Goal: Entertainment & Leisure: Consume media (video, audio)

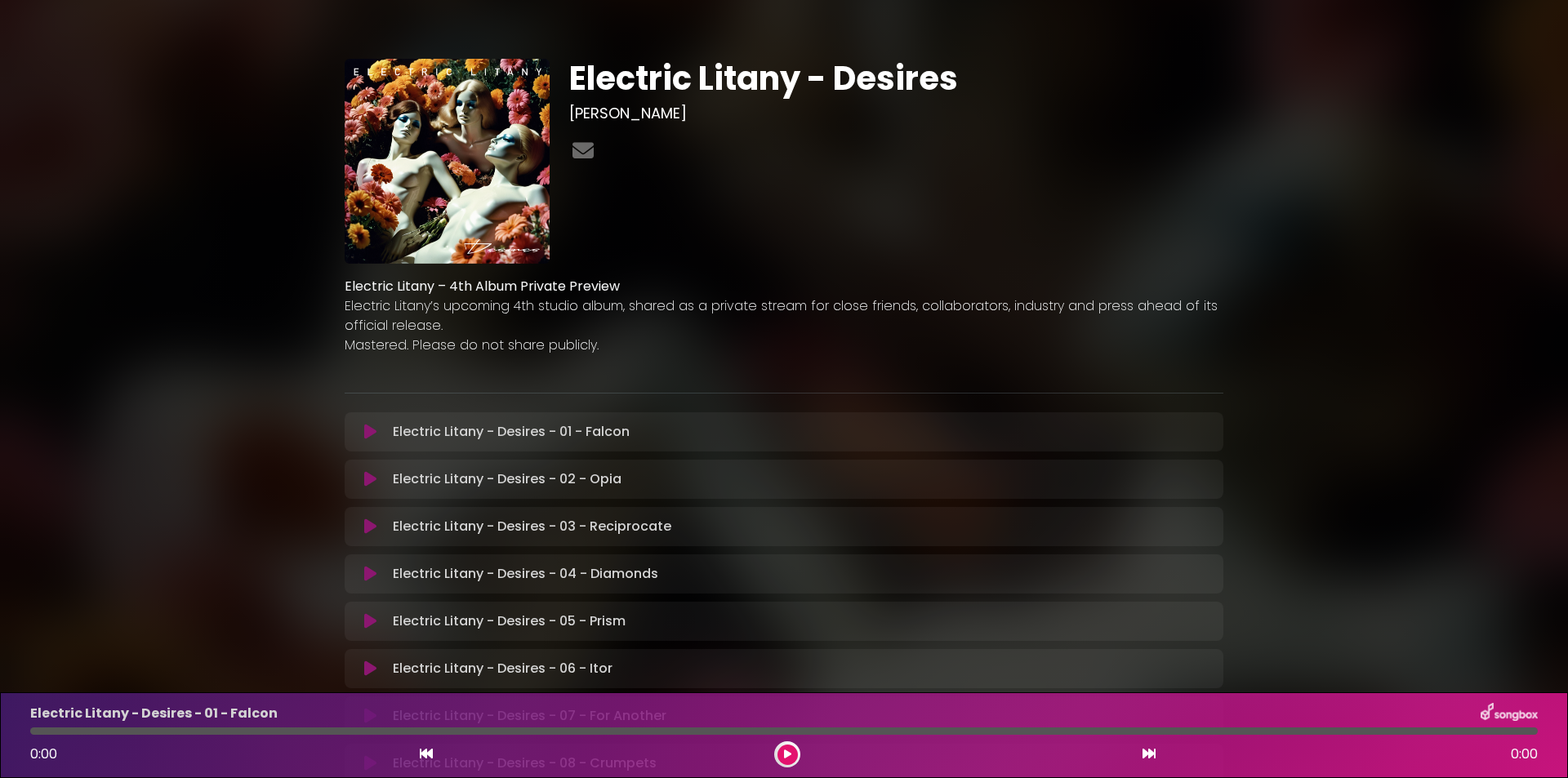
click at [462, 138] on img at bounding box center [447, 161] width 204 height 204
click at [361, 436] on button at bounding box center [370, 432] width 32 height 17
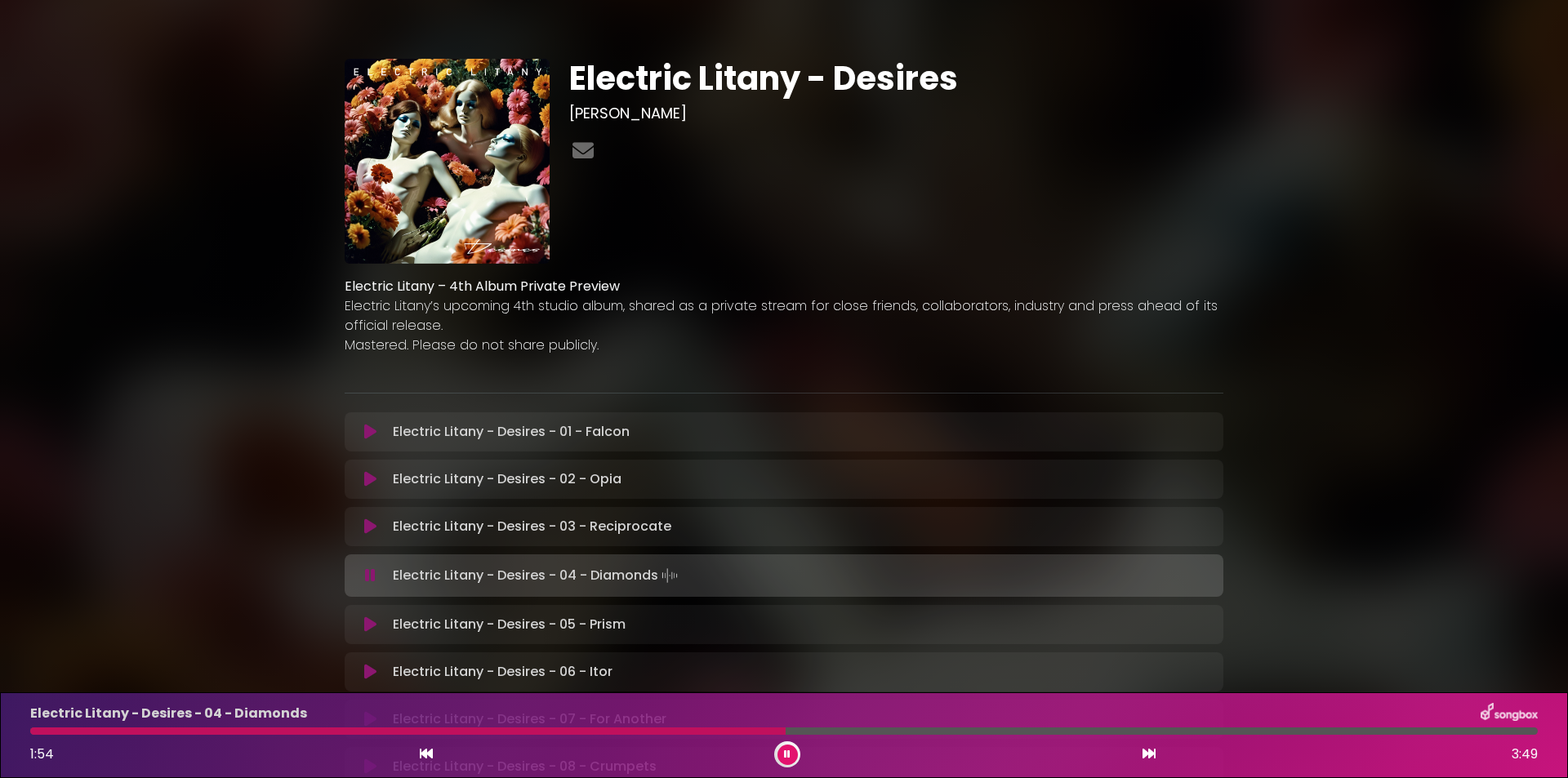
click at [560, 339] on p "Mastered. Please do not share publicly." at bounding box center [784, 345] width 878 height 20
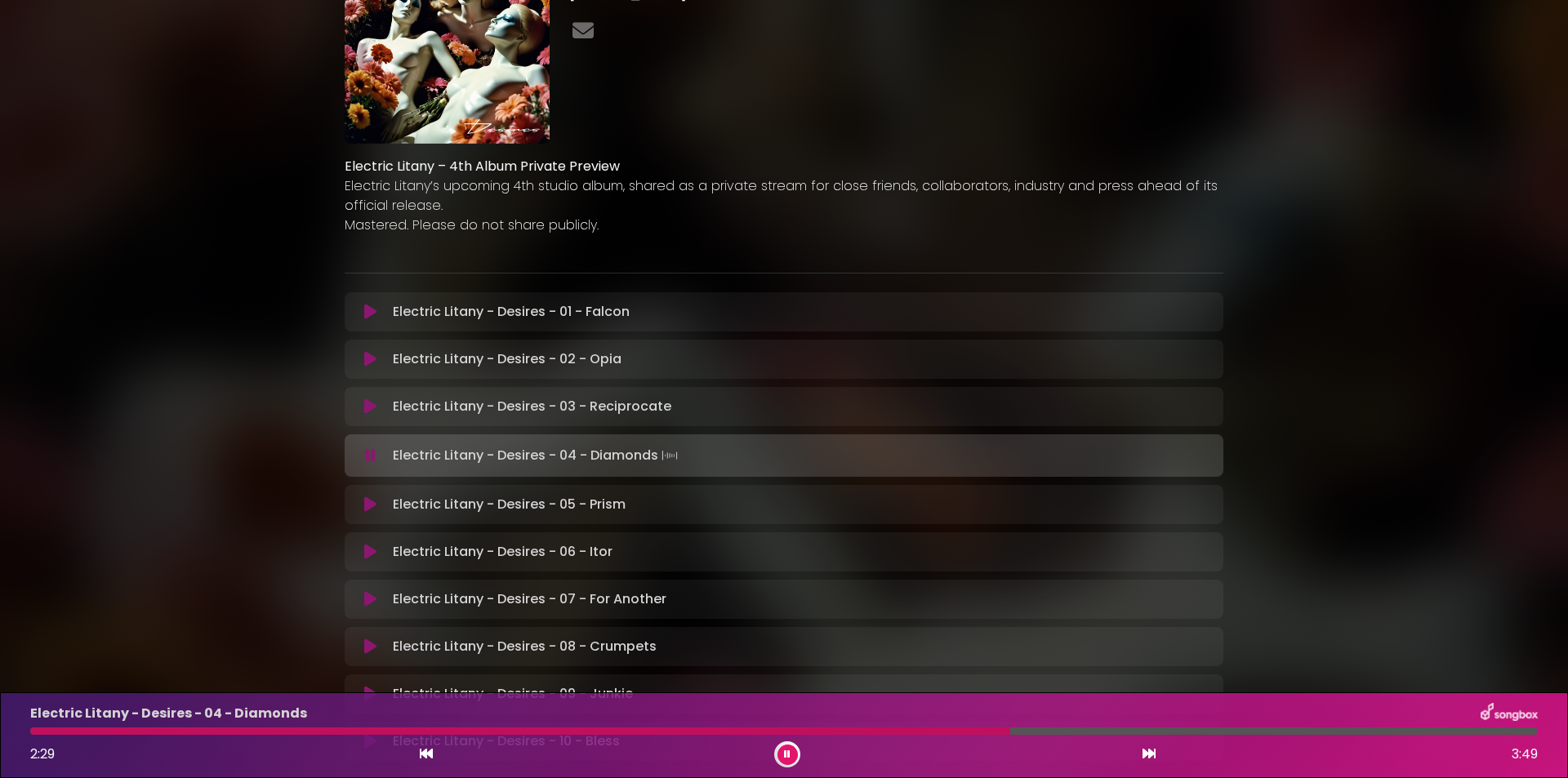
scroll to position [164, 0]
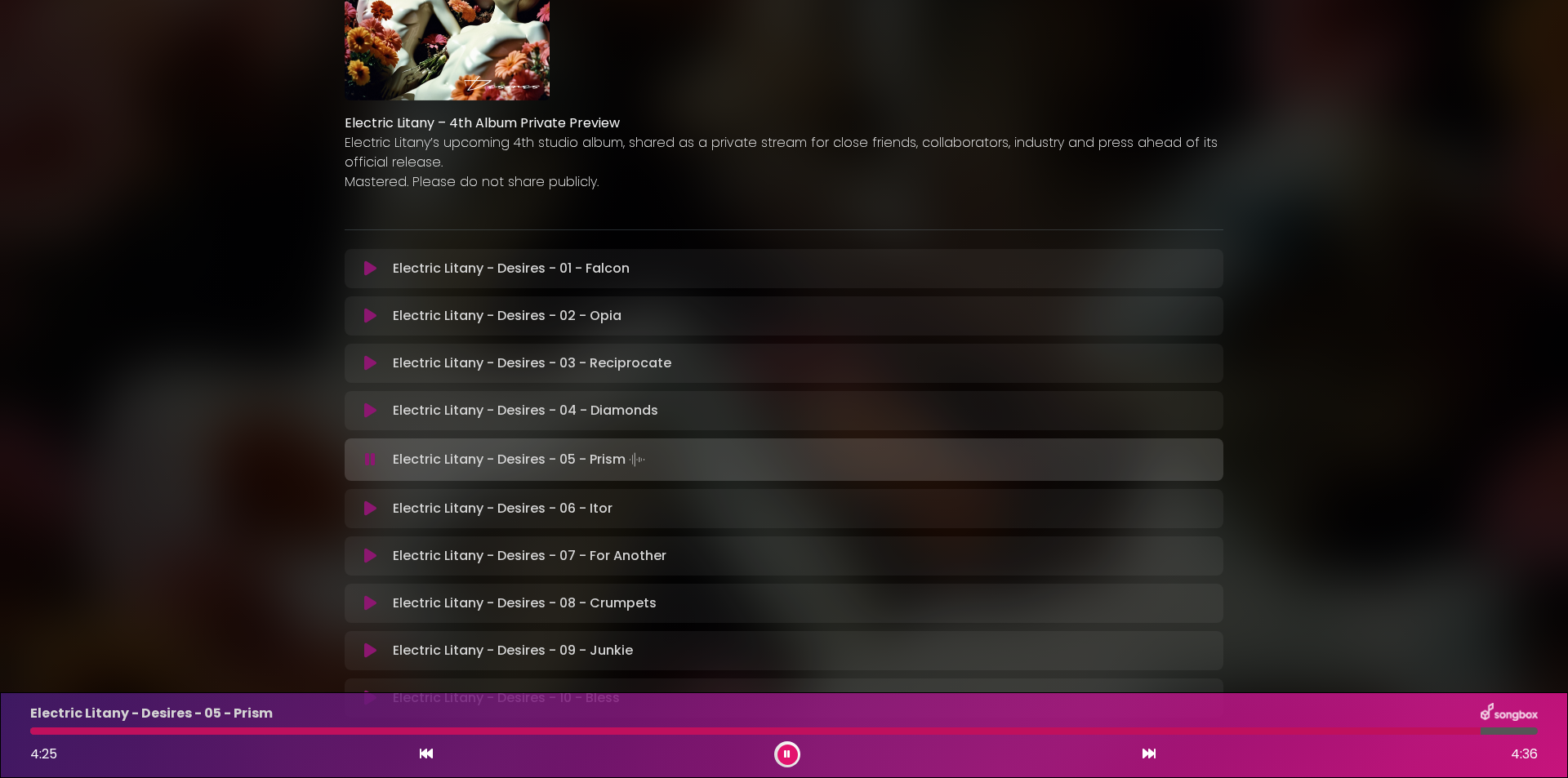
click at [43, 733] on div at bounding box center [756, 732] width 1450 height 7
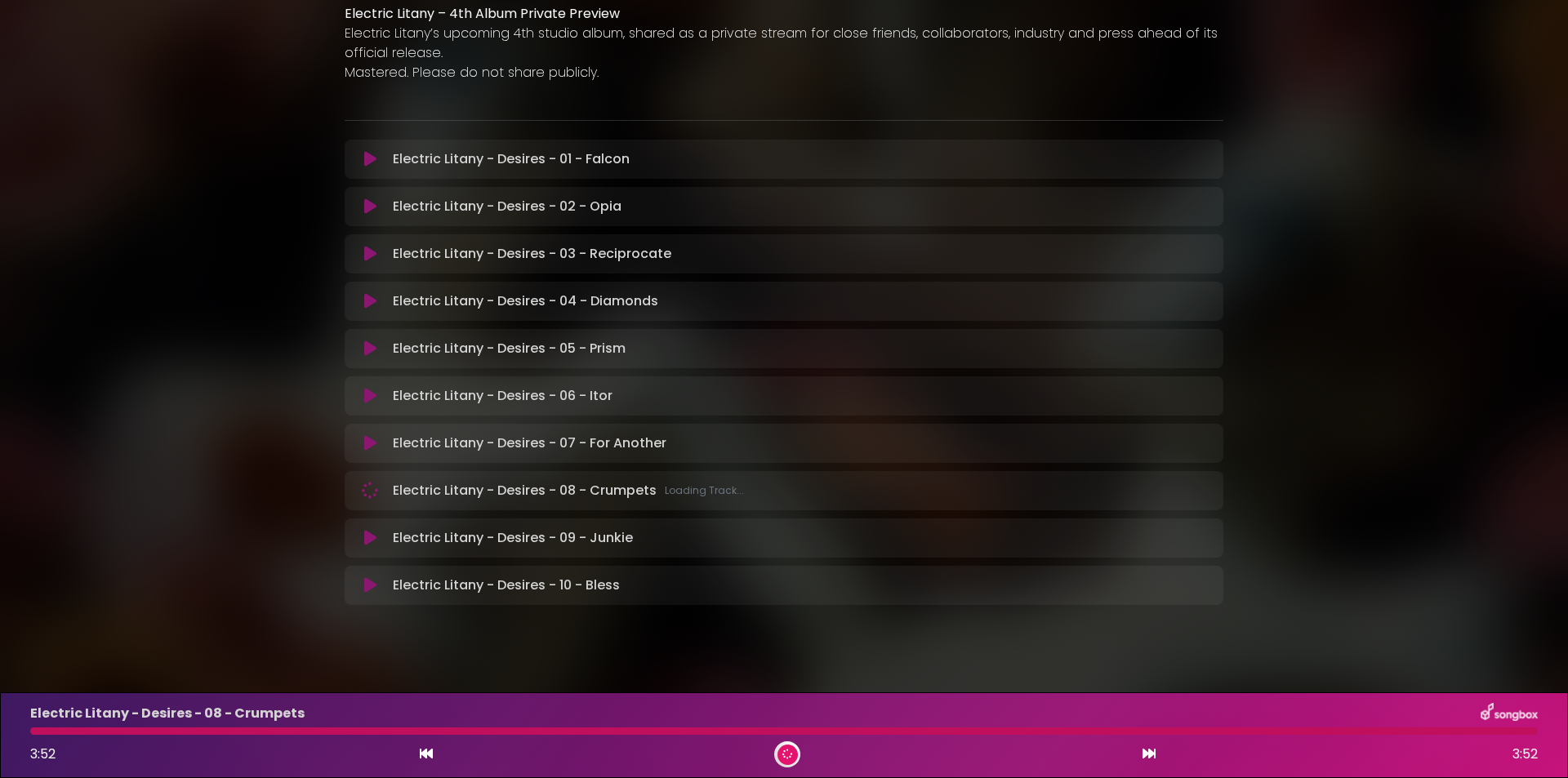
scroll to position [289, 0]
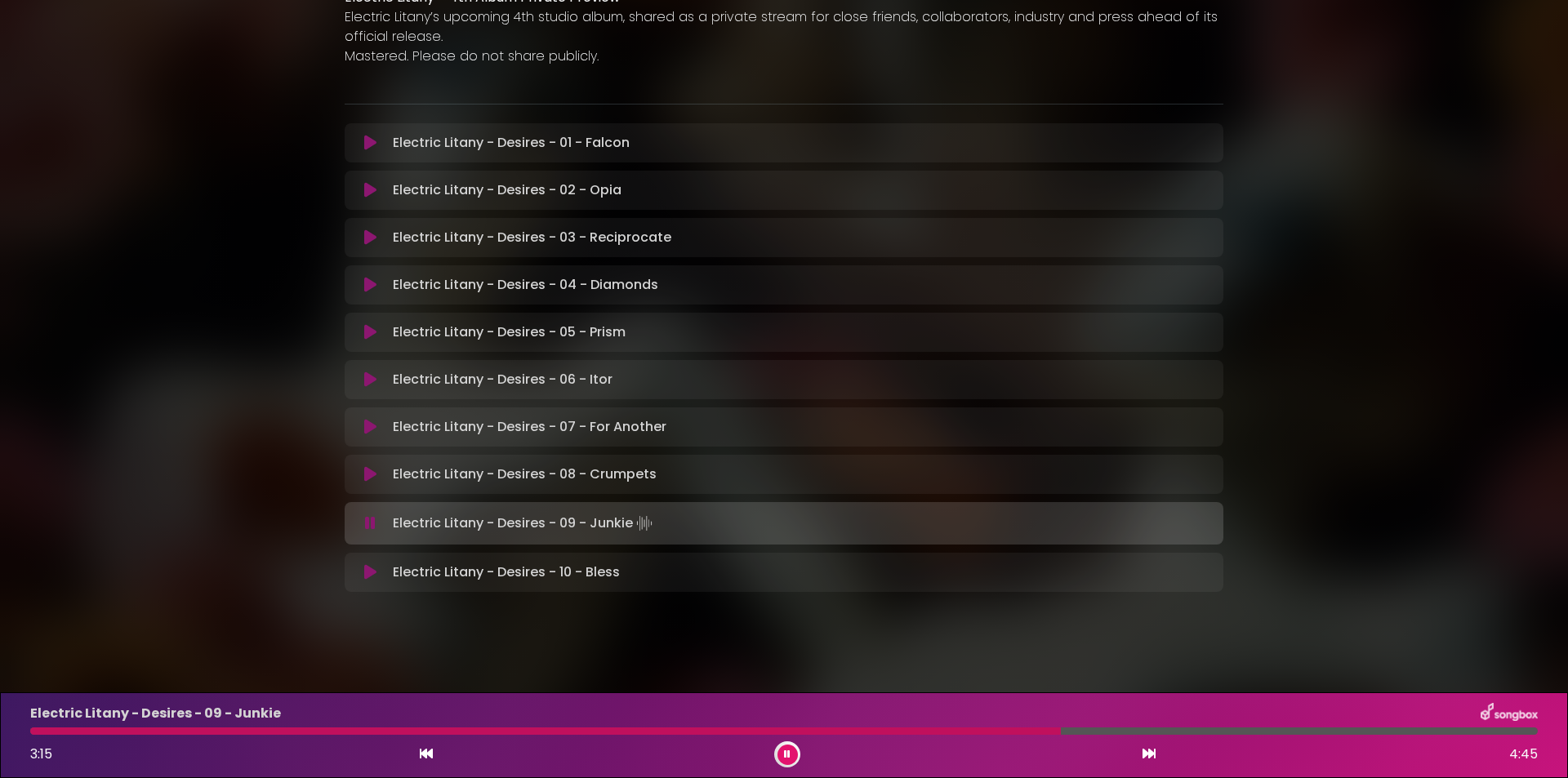
click at [798, 762] on div "3:15 4:45" at bounding box center [784, 755] width 1527 height 26
click at [790, 757] on button at bounding box center [787, 755] width 20 height 20
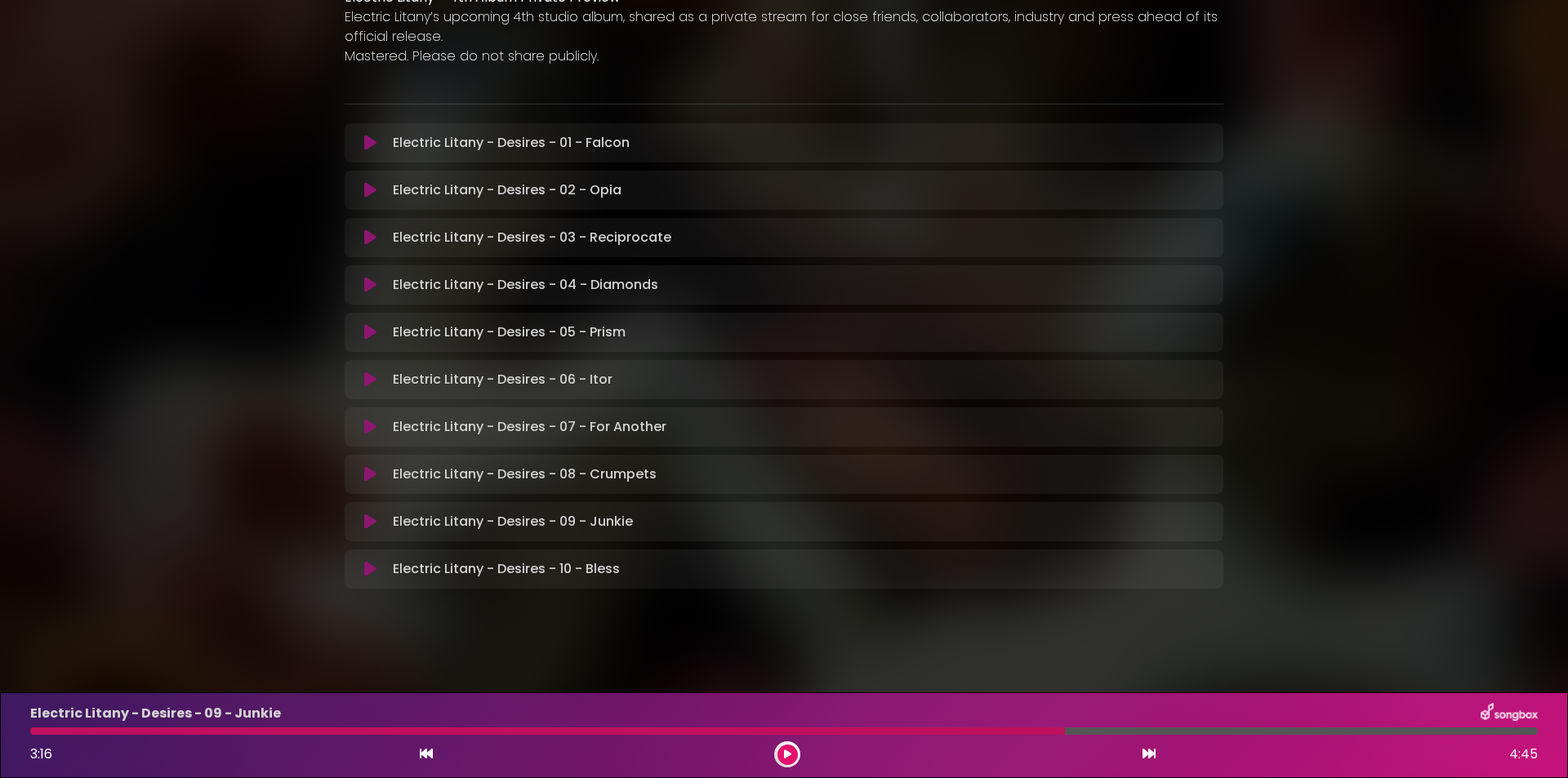
click at [793, 751] on button at bounding box center [787, 755] width 20 height 20
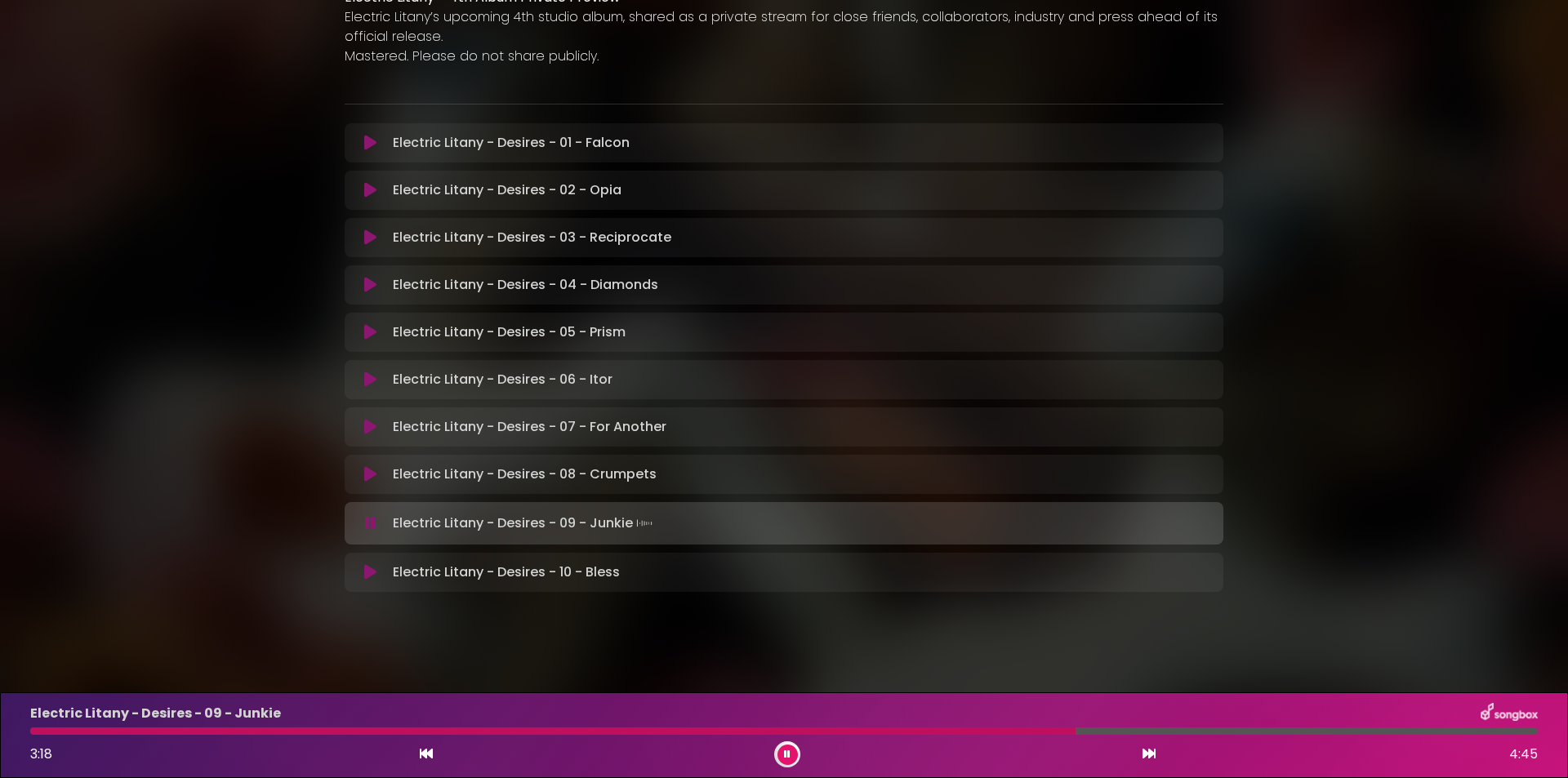
click at [796, 762] on div at bounding box center [787, 755] width 26 height 26
click at [788, 758] on icon at bounding box center [786, 753] width 8 height 10
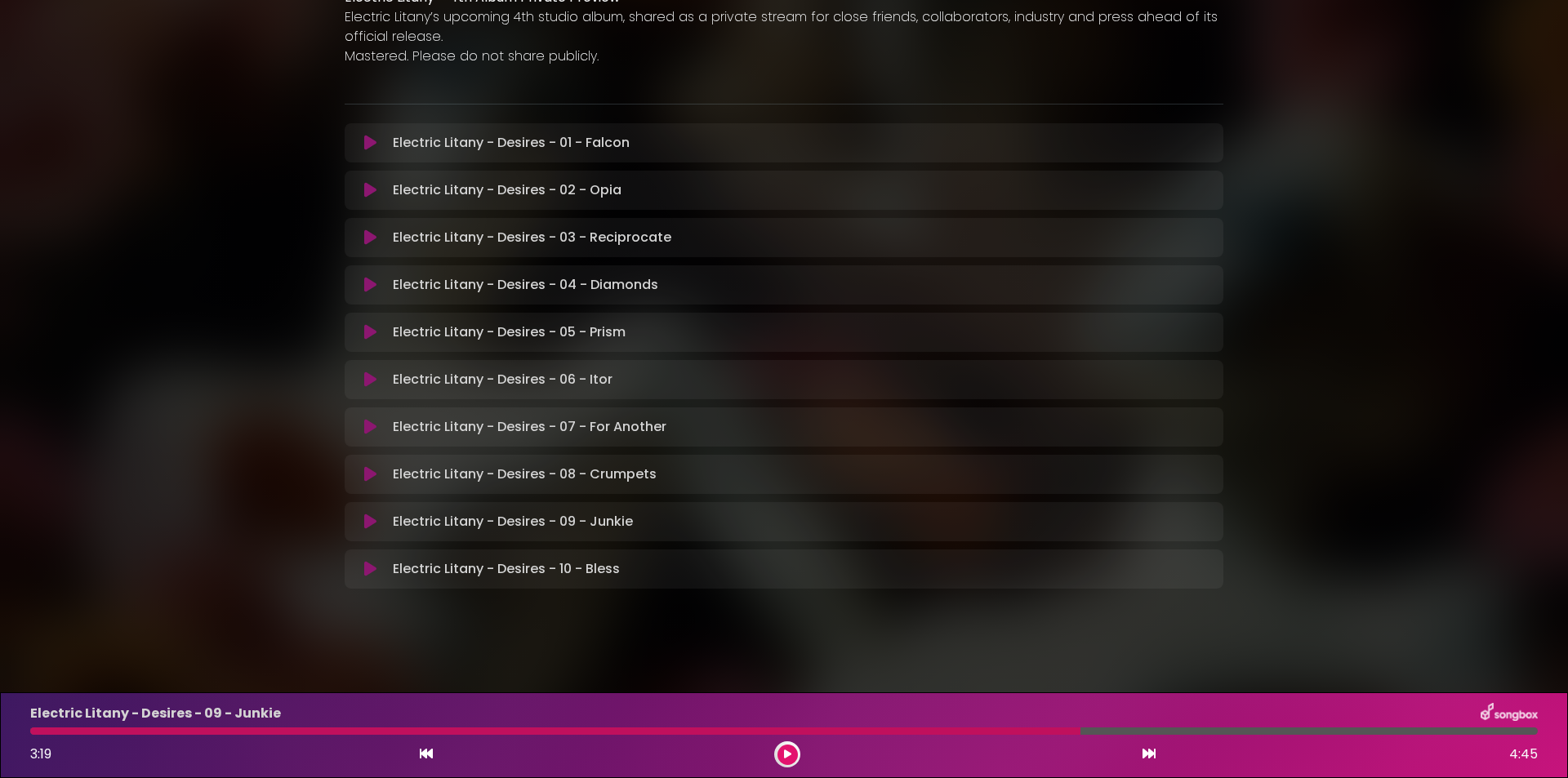
click at [786, 748] on icon at bounding box center [786, 754] width 10 height 11
click at [361, 235] on button at bounding box center [370, 238] width 32 height 17
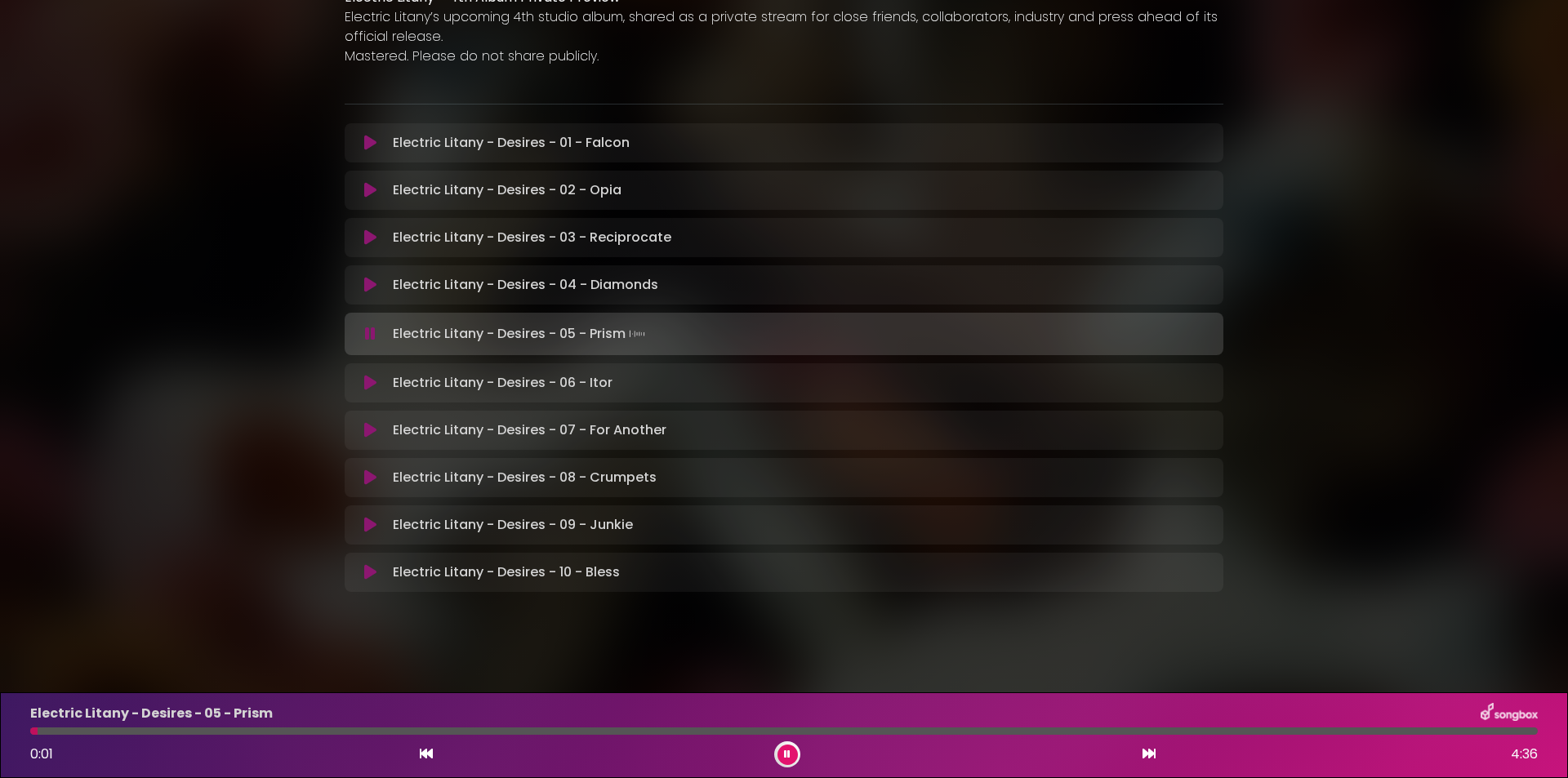
click at [795, 756] on button at bounding box center [787, 755] width 20 height 20
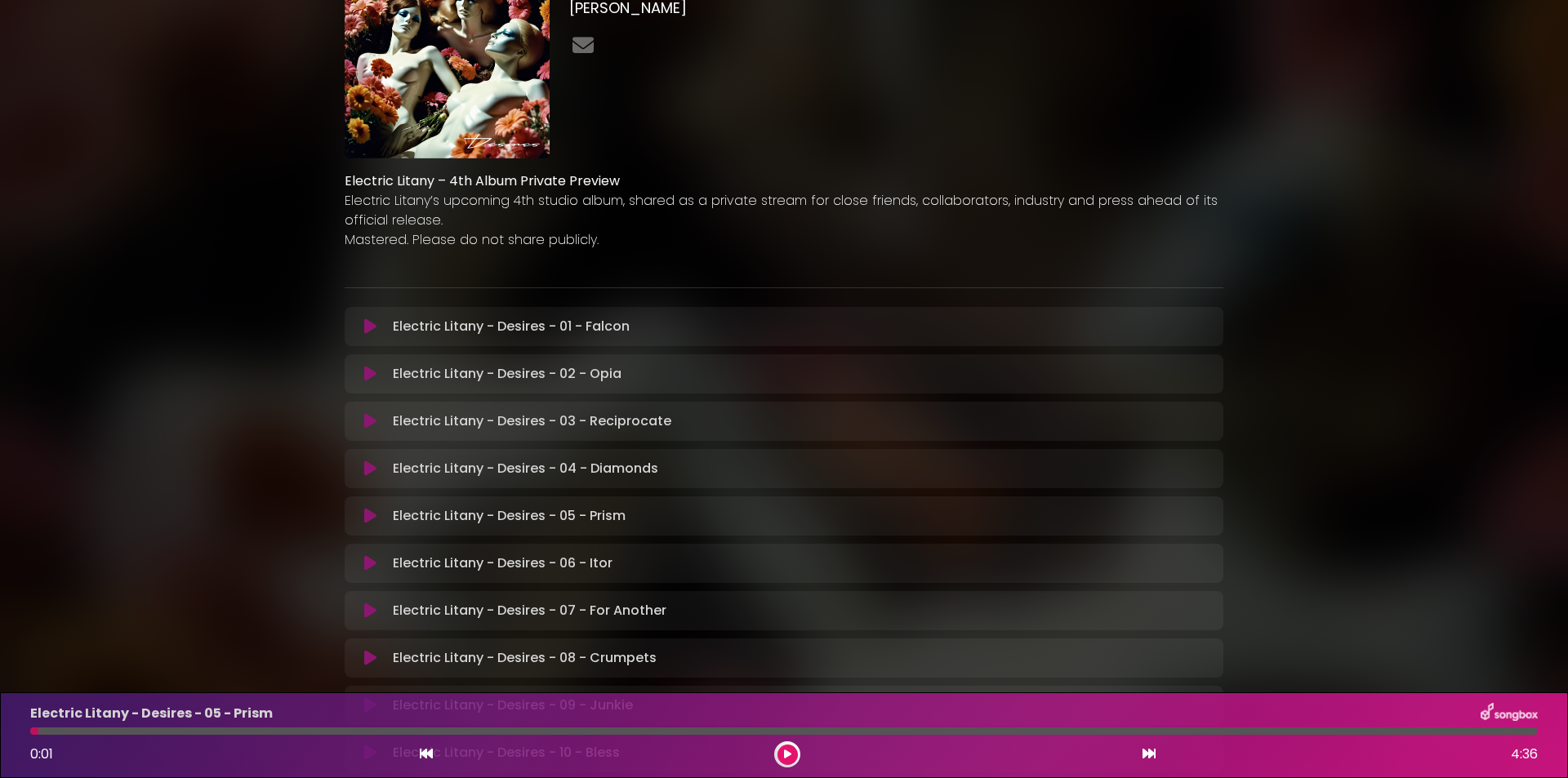
scroll to position [0, 0]
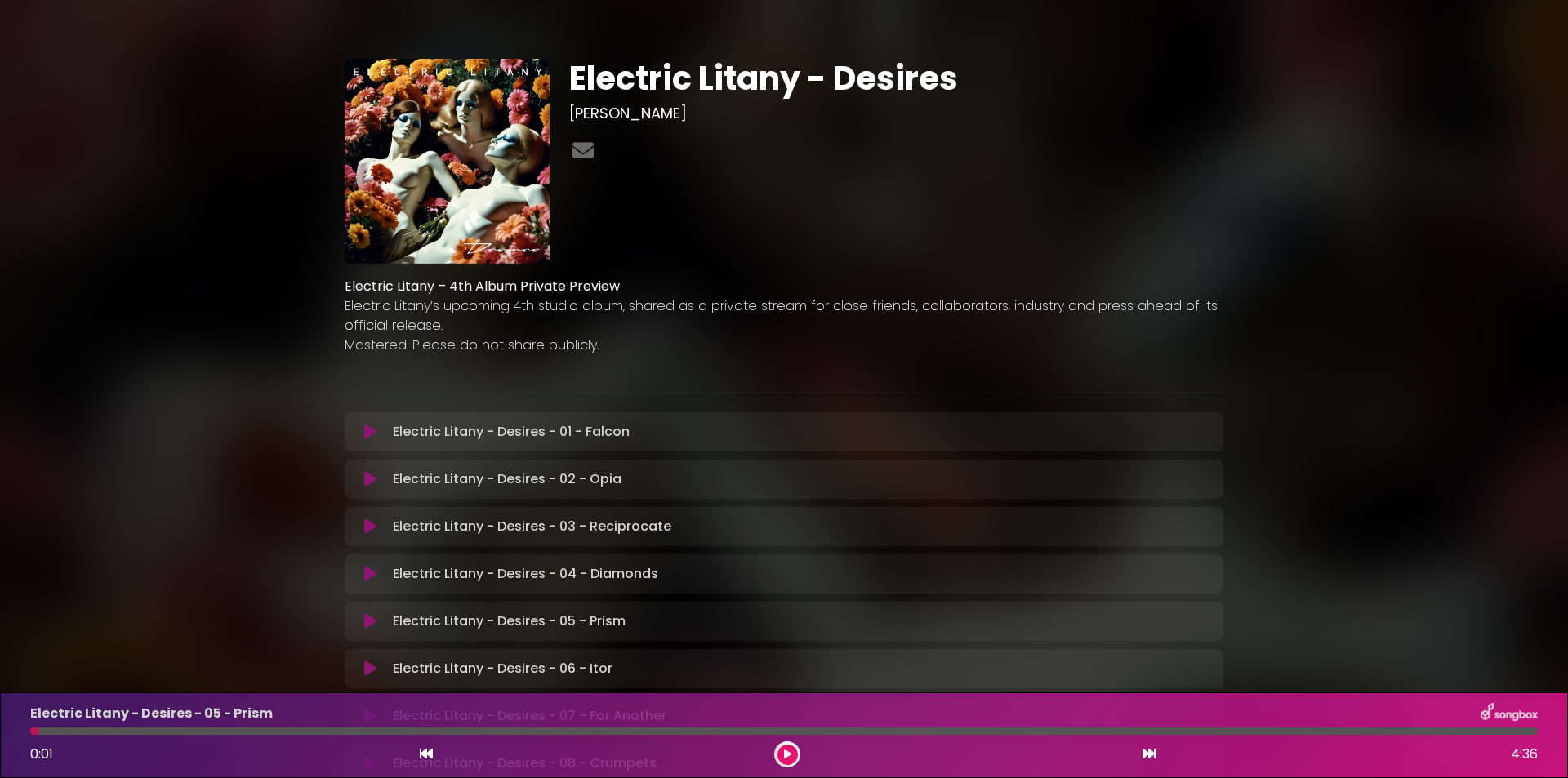
click at [406, 152] on img at bounding box center [447, 161] width 204 height 204
